Goal: Task Accomplishment & Management: Complete application form

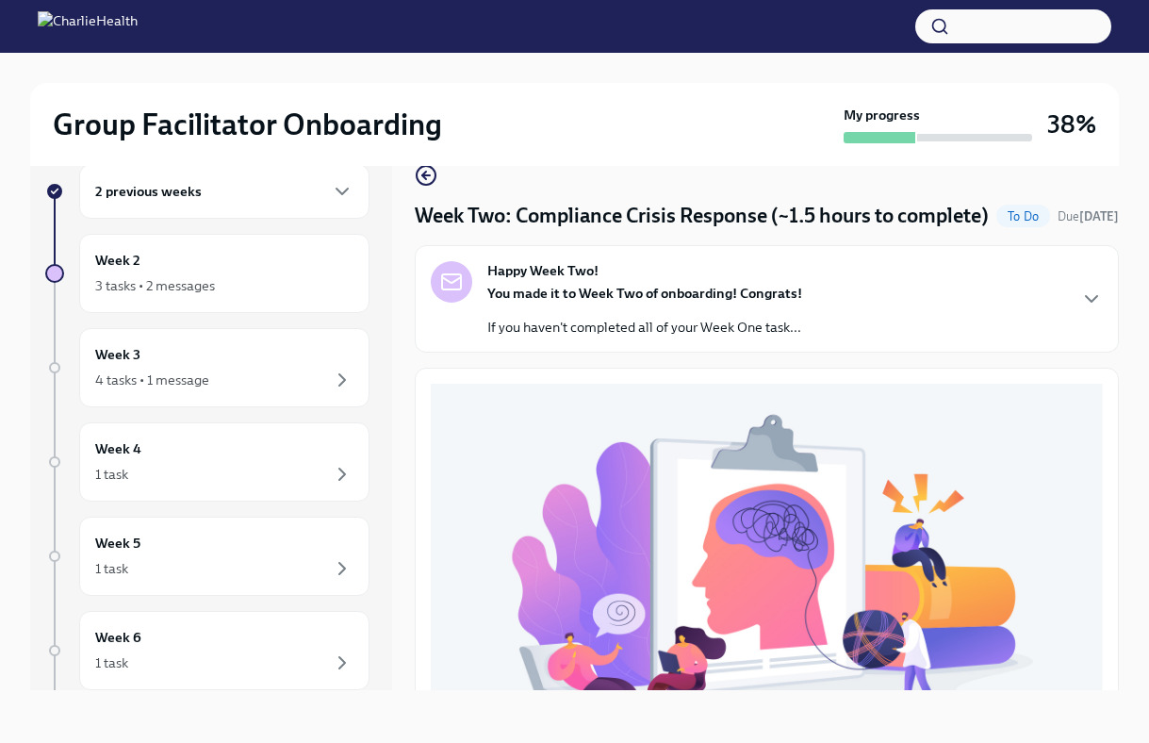
scroll to position [534, 0]
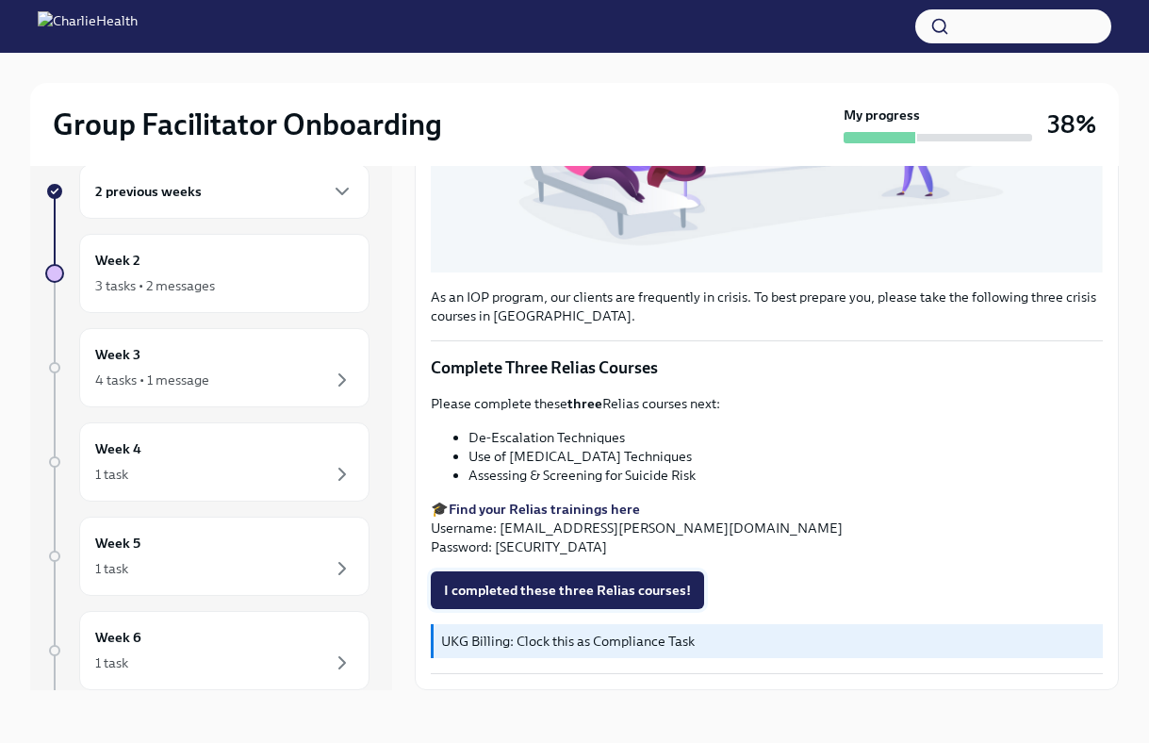
click at [604, 582] on span "I completed these three Relias courses!" at bounding box center [567, 590] width 247 height 19
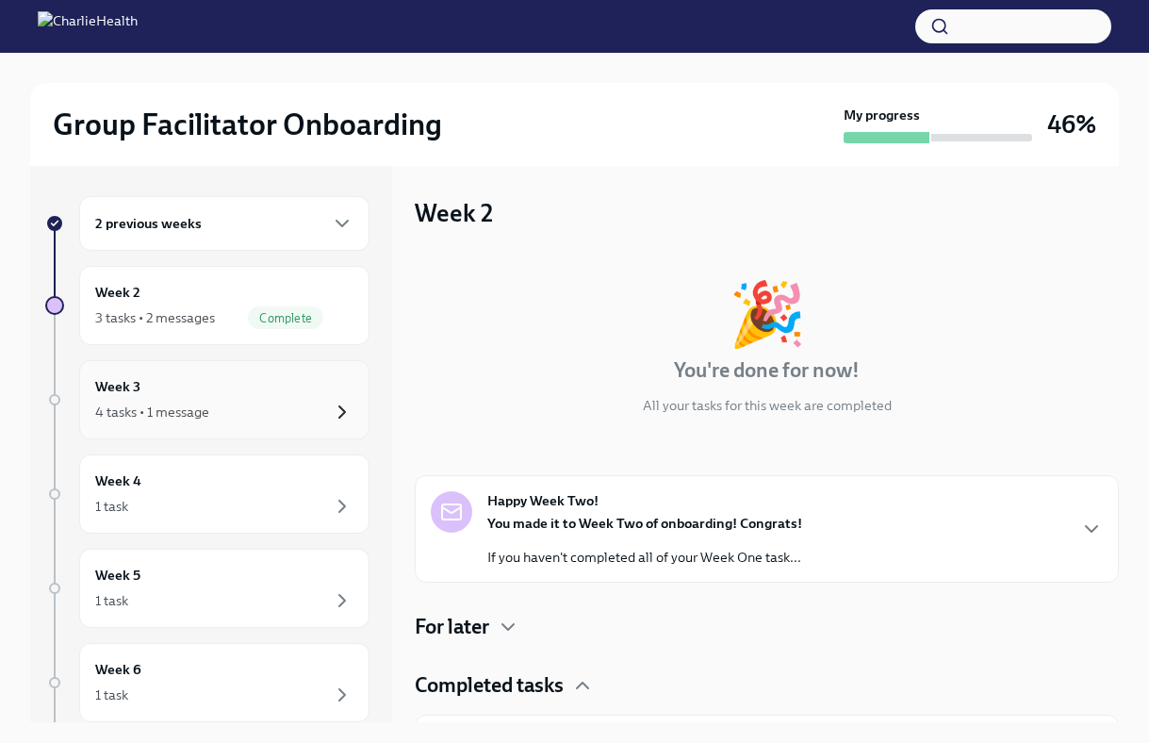
click at [338, 415] on icon "button" at bounding box center [342, 412] width 23 height 23
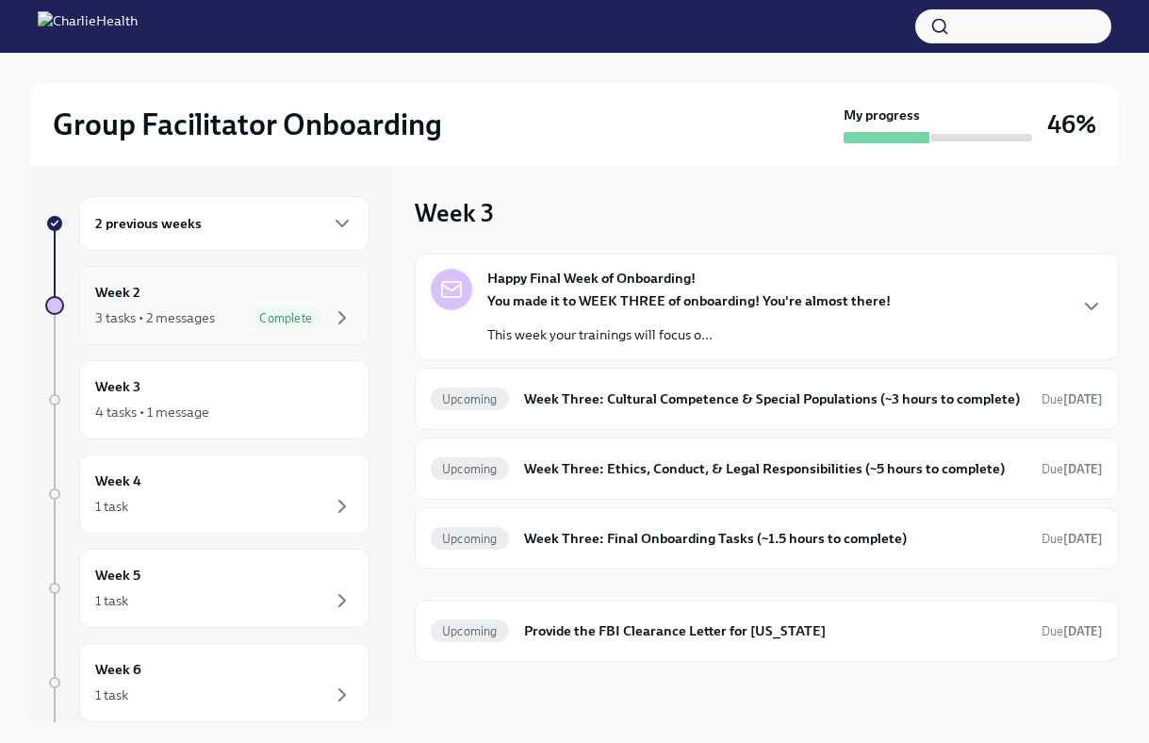
click at [267, 320] on span "Complete" at bounding box center [285, 318] width 75 height 14
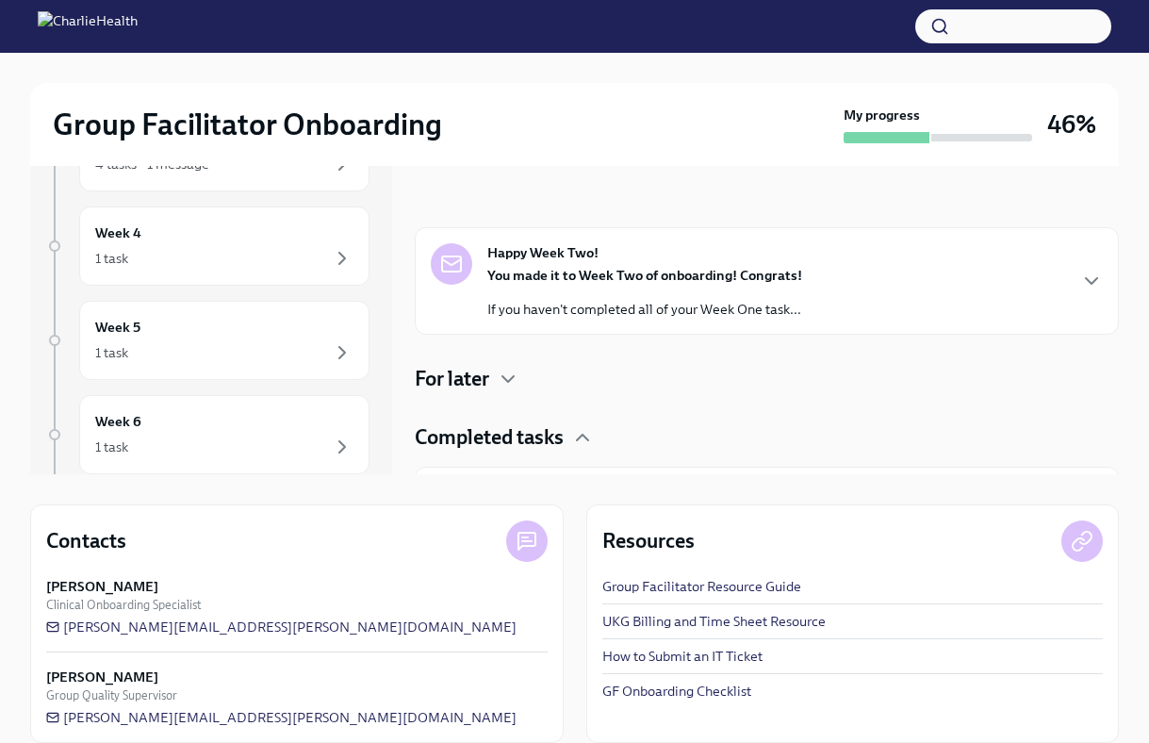
scroll to position [270, 0]
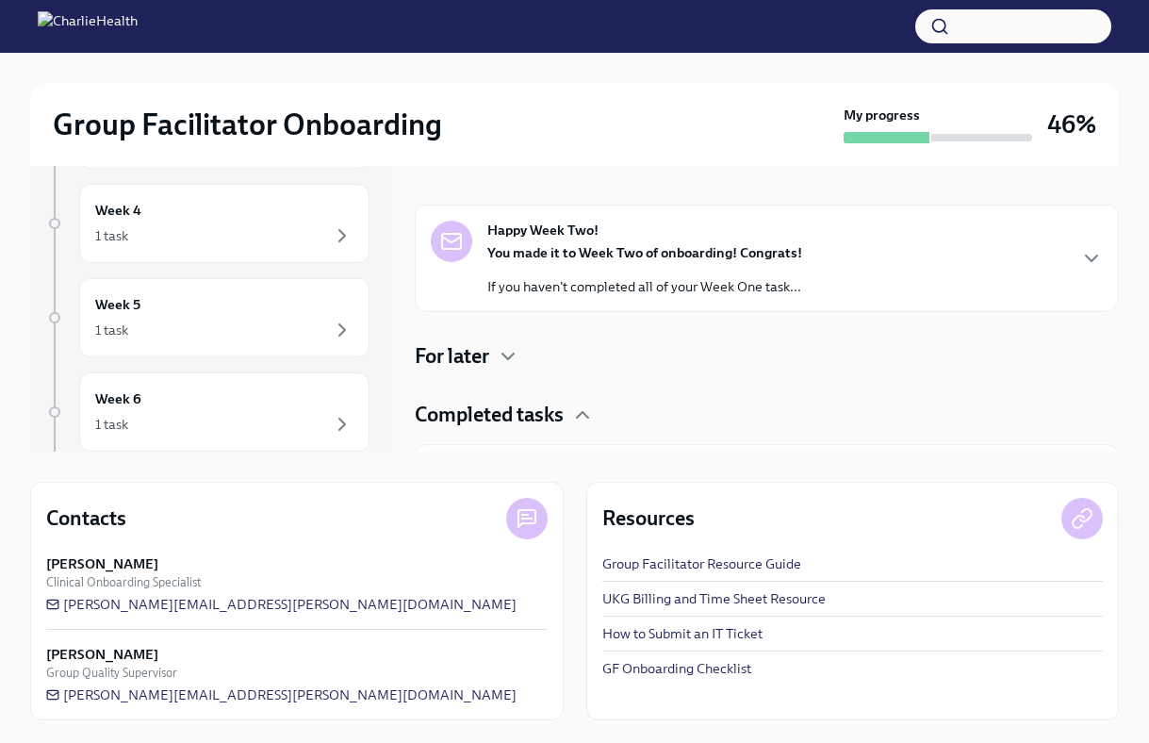
click at [561, 412] on h4 "Completed tasks" at bounding box center [489, 415] width 149 height 28
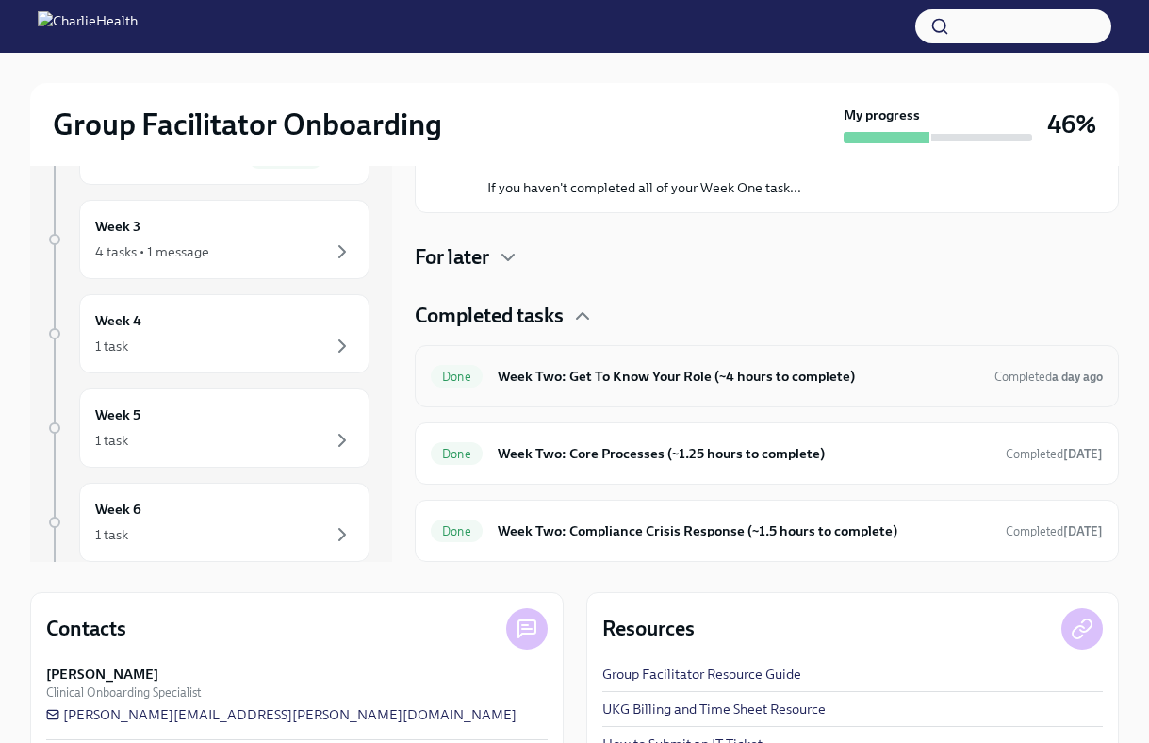
scroll to position [156, 0]
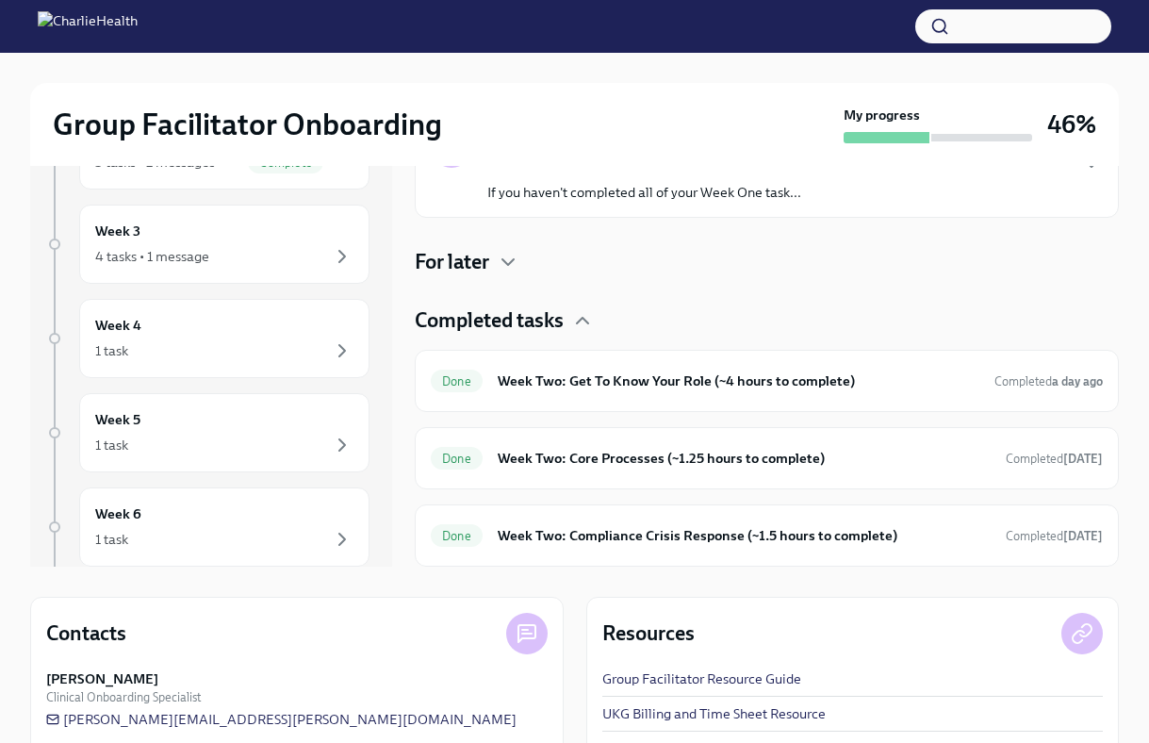
click at [496, 270] on div "For later" at bounding box center [767, 262] width 704 height 28
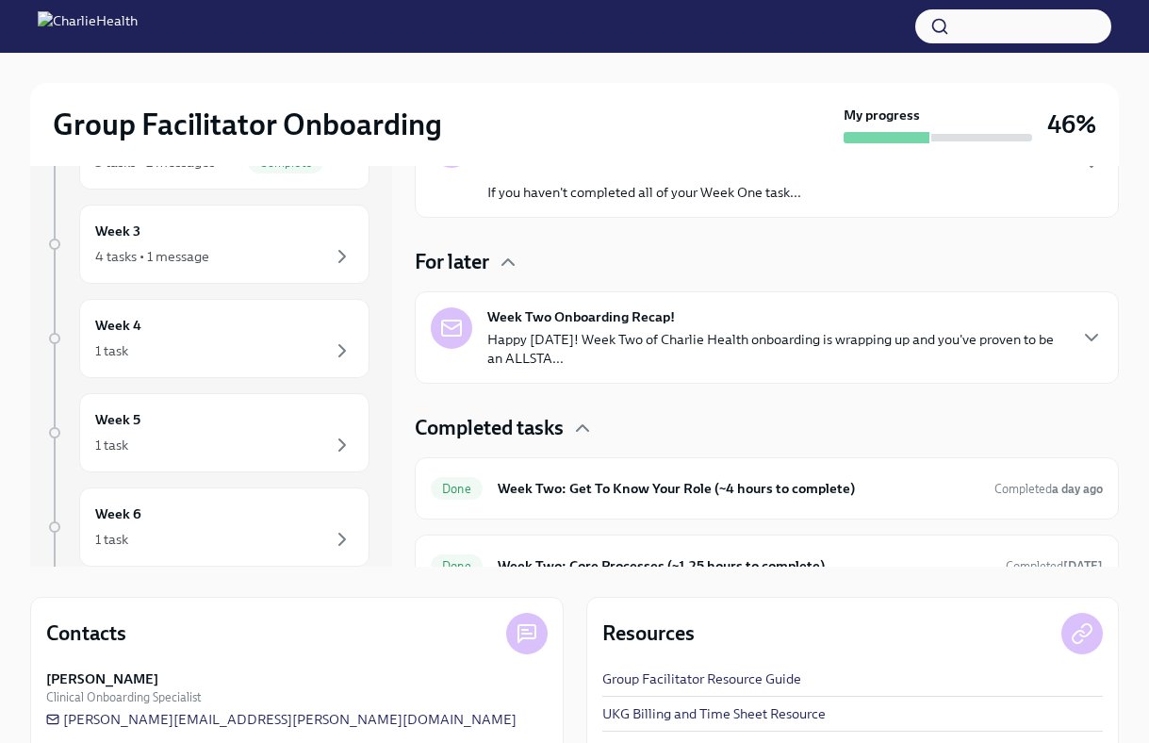
click at [555, 429] on h4 "Completed tasks" at bounding box center [489, 428] width 149 height 28
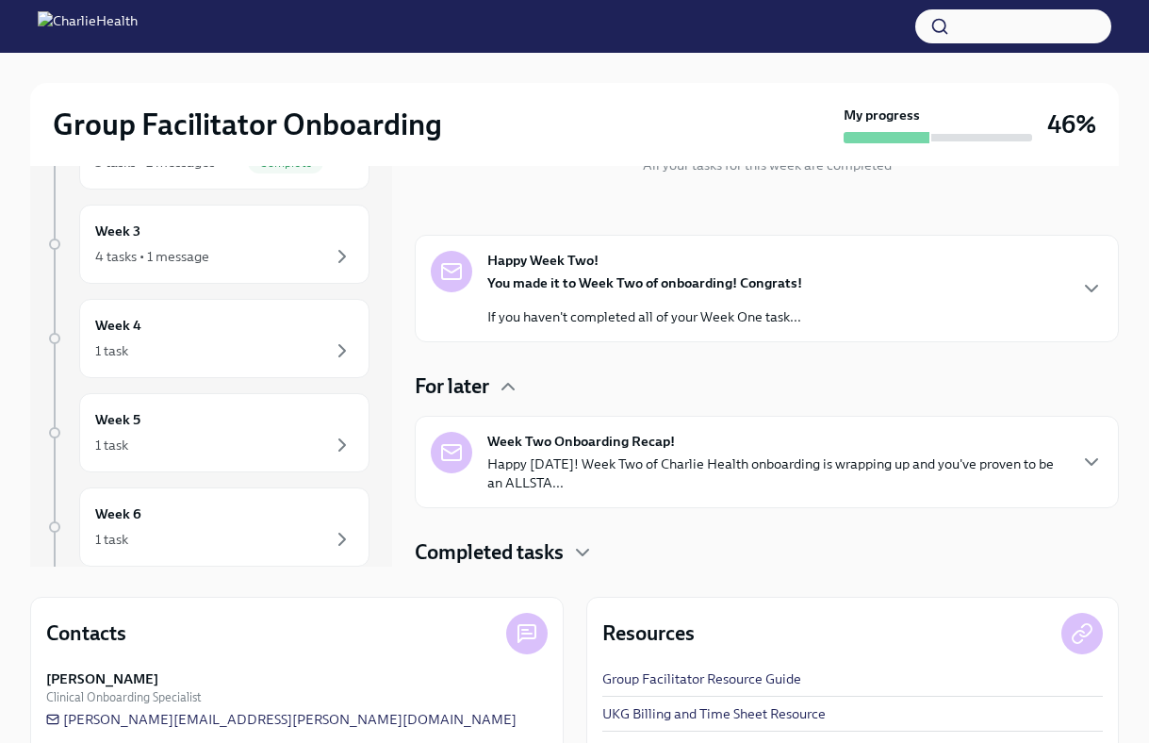
click at [604, 454] on p "Happy Friday! Week Two of Charlie Health onboarding is wrapping up and you've p…" at bounding box center [776, 473] width 578 height 38
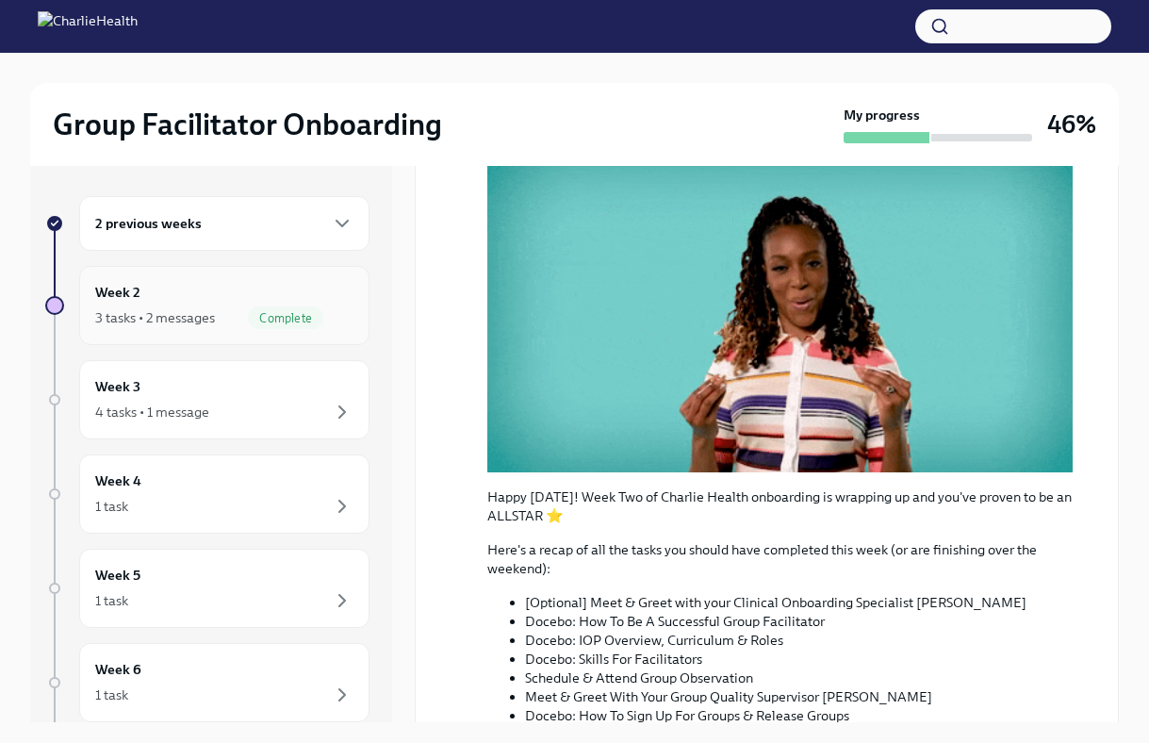
scroll to position [594, 0]
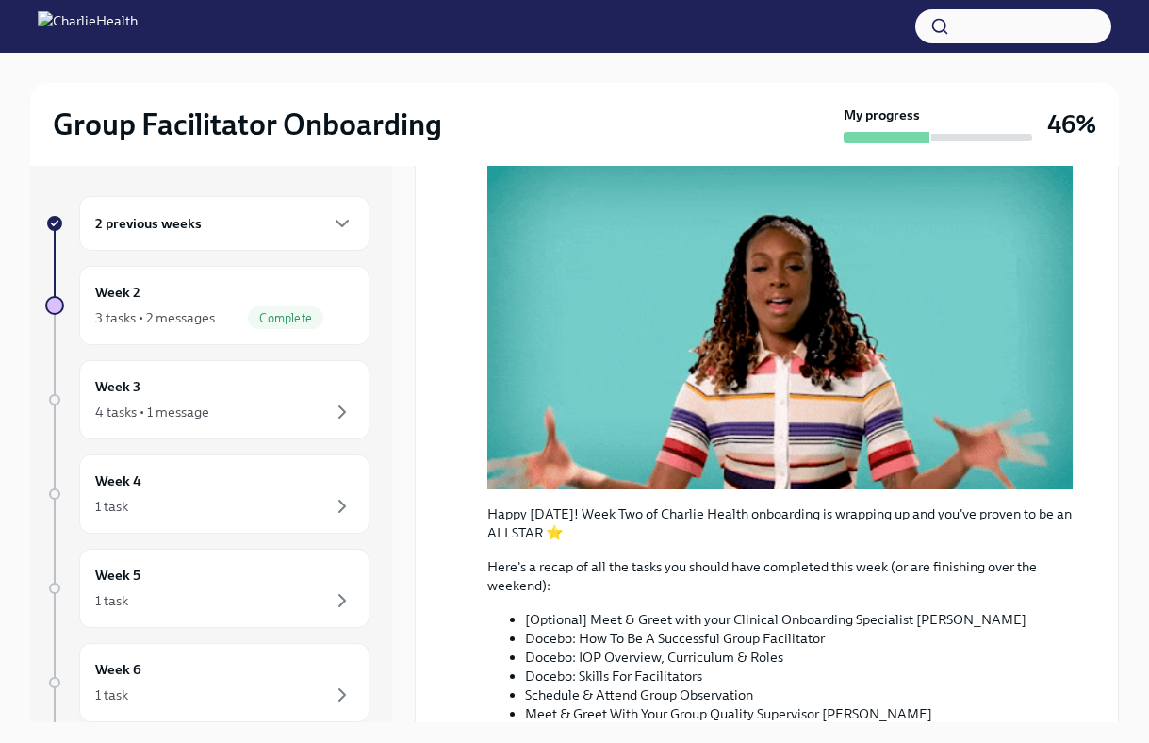
click at [308, 226] on div "2 previous weeks" at bounding box center [224, 223] width 258 height 23
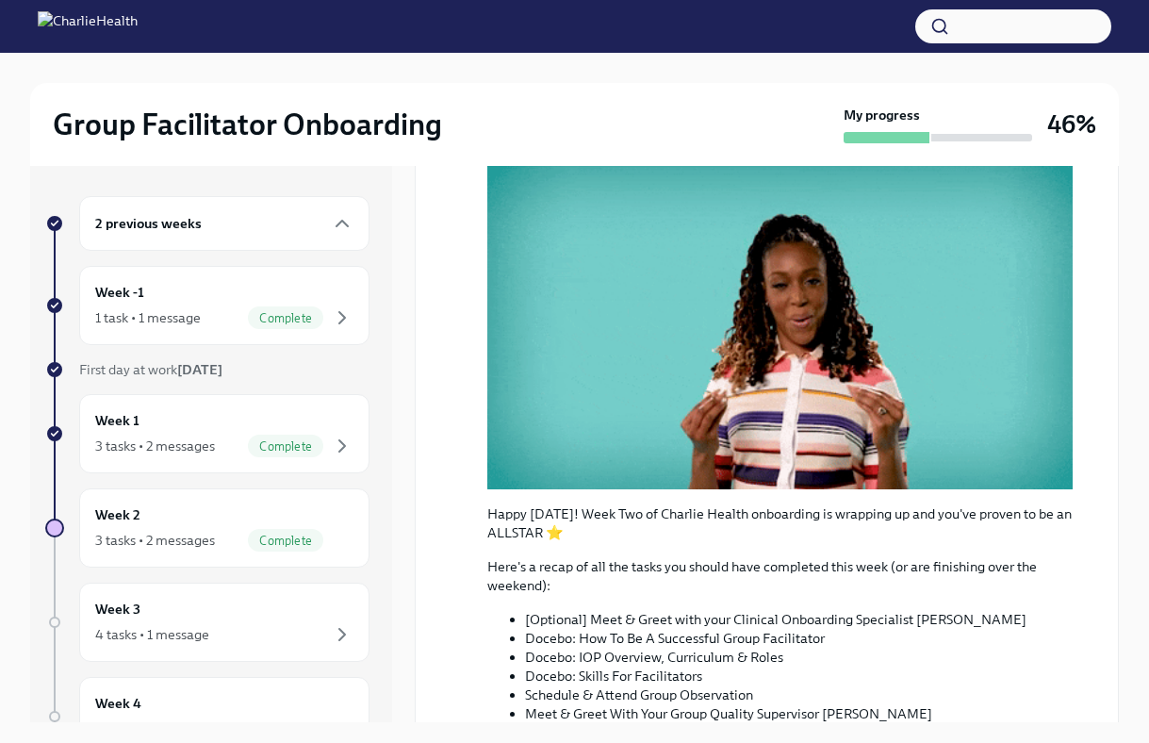
click at [308, 226] on div "2 previous weeks" at bounding box center [224, 223] width 258 height 23
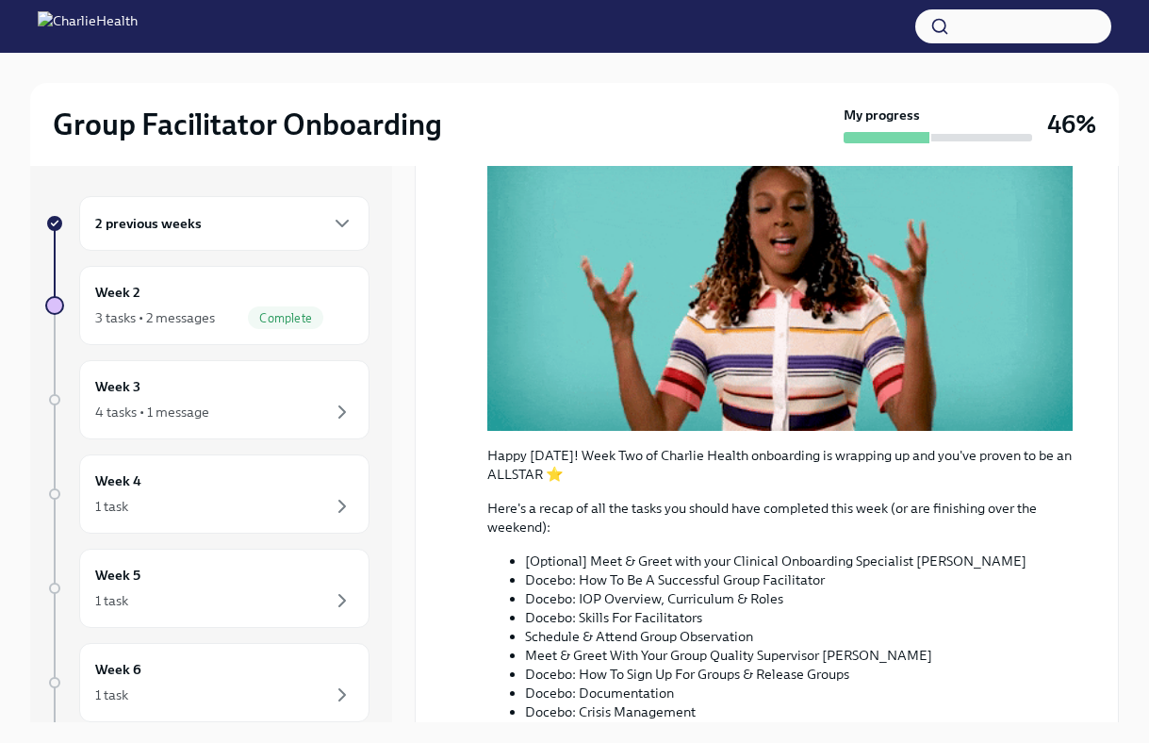
scroll to position [918, 0]
